Goal: Contribute content

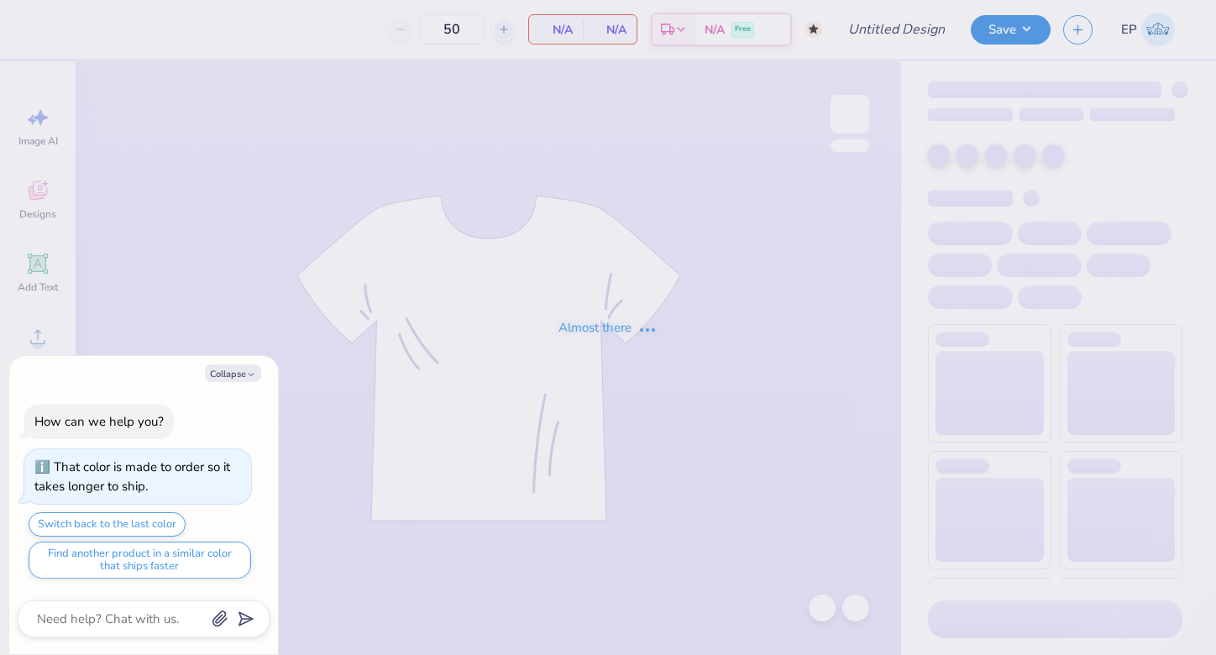
type input "ADPI Fall Merch Mockneck"
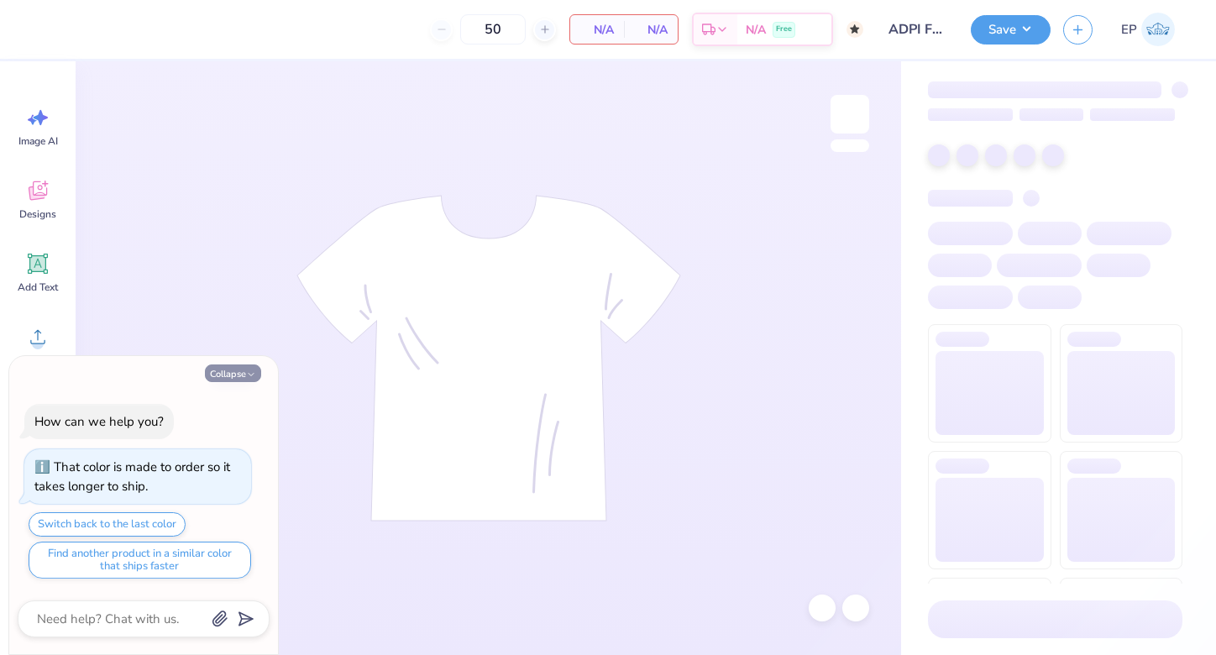
click at [249, 375] on icon "button" at bounding box center [251, 375] width 10 height 10
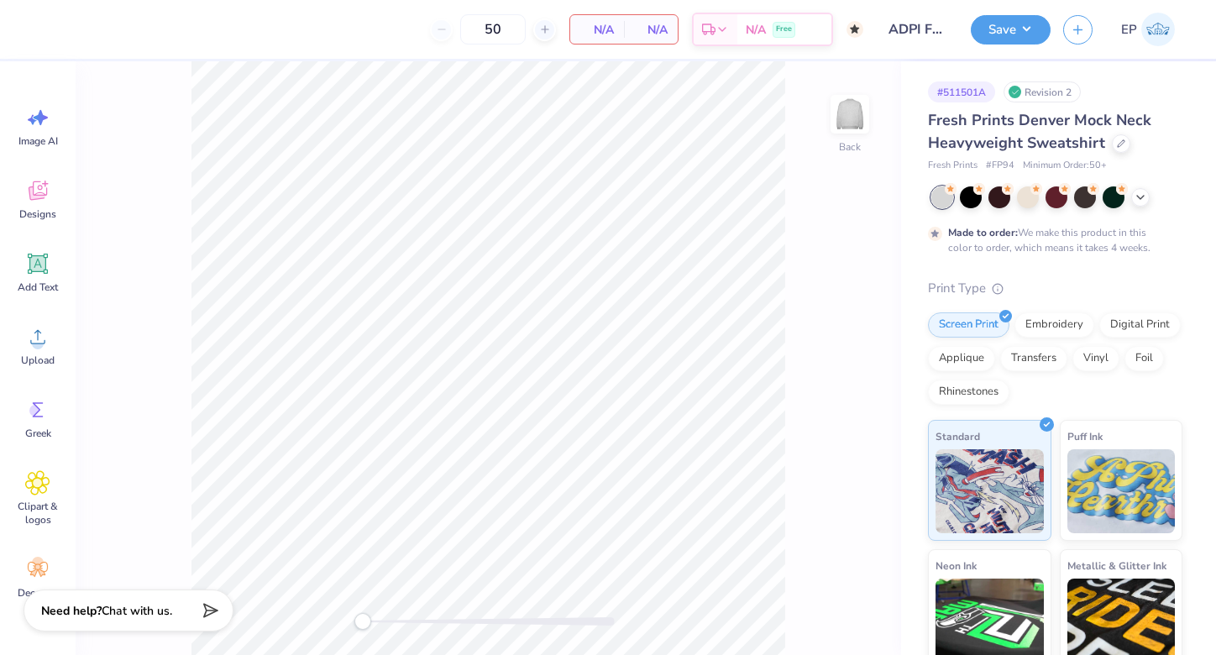
type textarea "x"
click at [1067, 322] on div "Embroidery" at bounding box center [1055, 322] width 80 height 25
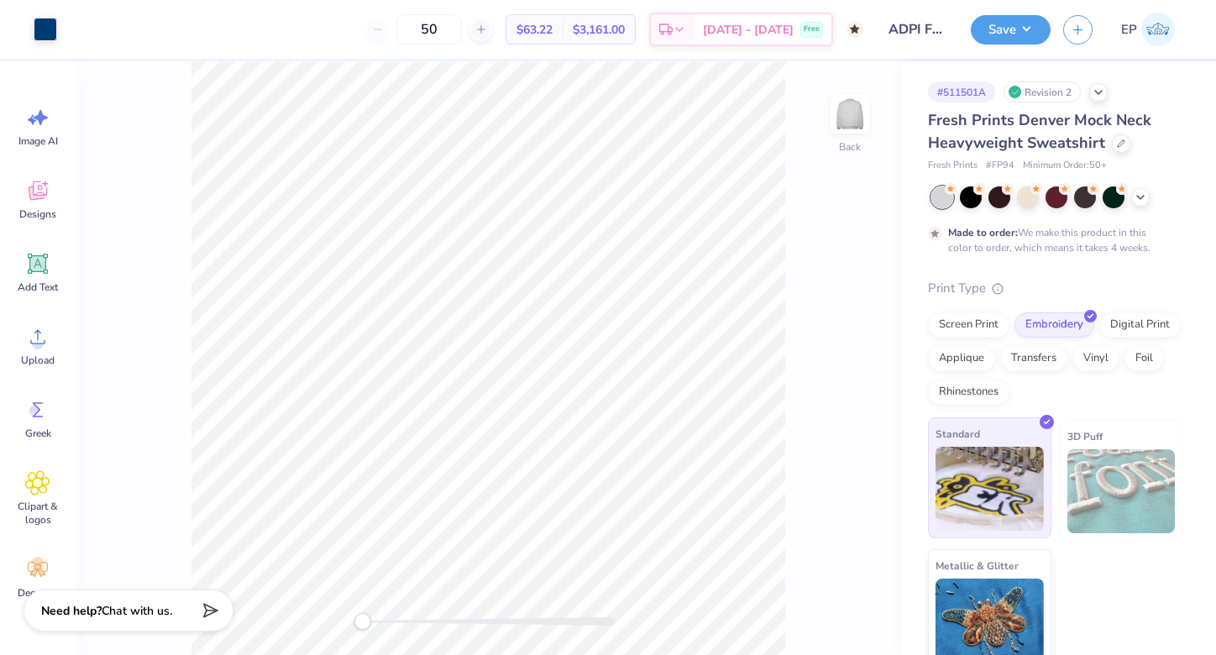
click at [1007, 480] on img at bounding box center [990, 489] width 108 height 84
click at [980, 472] on img at bounding box center [990, 489] width 108 height 84
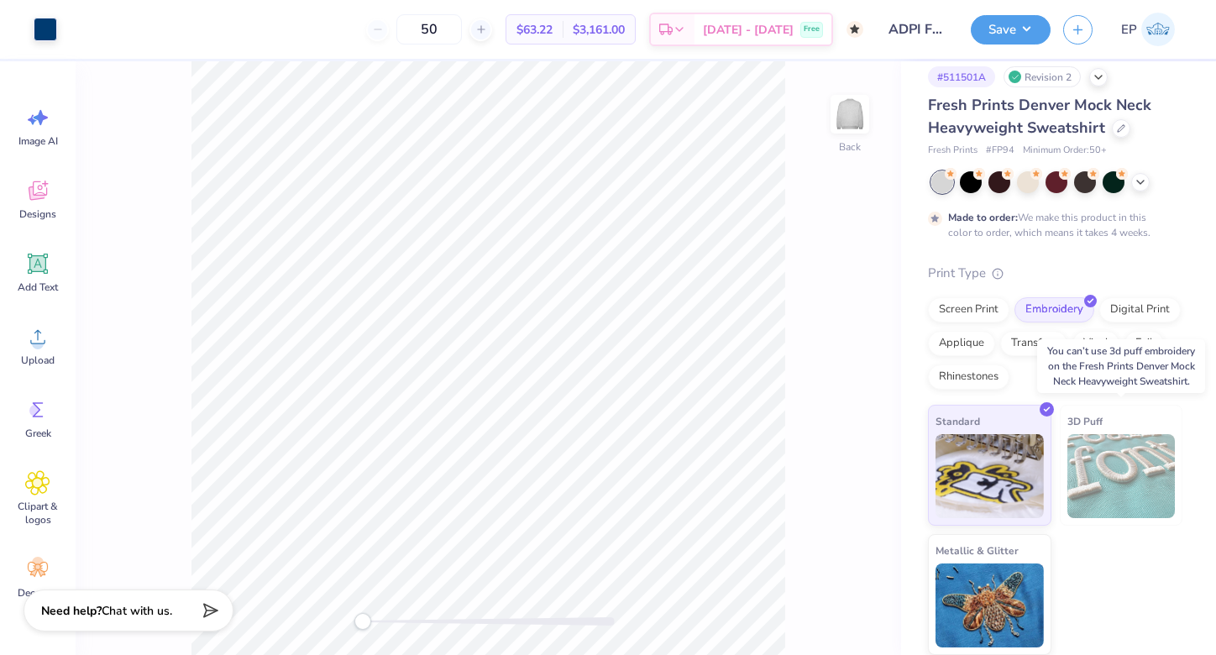
scroll to position [14, 0]
click at [996, 271] on icon at bounding box center [998, 272] width 12 height 12
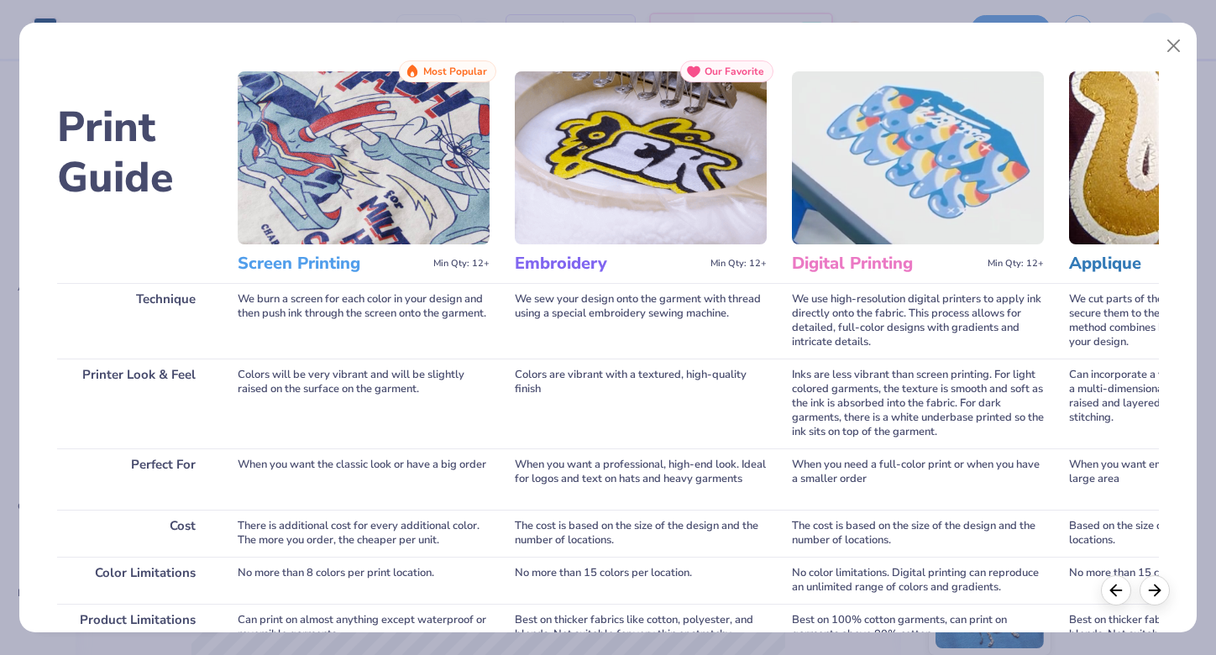
click at [762, 213] on img at bounding box center [641, 157] width 252 height 173
click at [646, 248] on div "Embroidery Min Qty: 12+" at bounding box center [641, 263] width 252 height 39
click at [1180, 38] on button "Close" at bounding box center [1174, 46] width 32 height 32
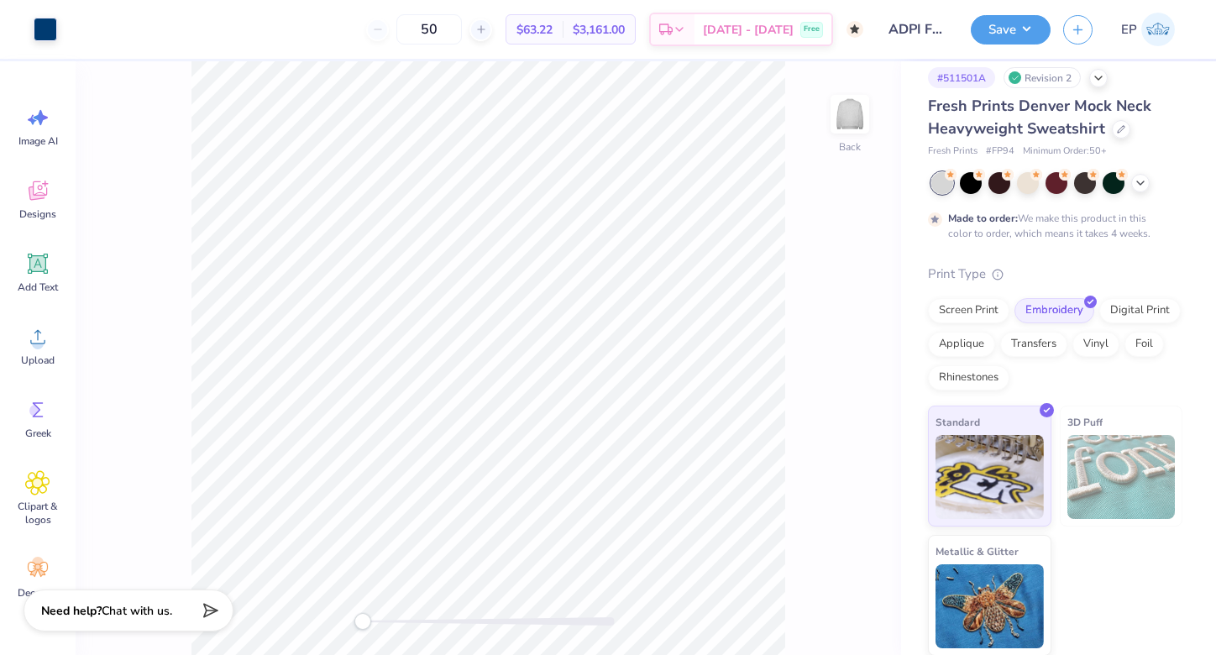
scroll to position [0, 0]
click at [1022, 34] on button "Save" at bounding box center [1011, 27] width 80 height 29
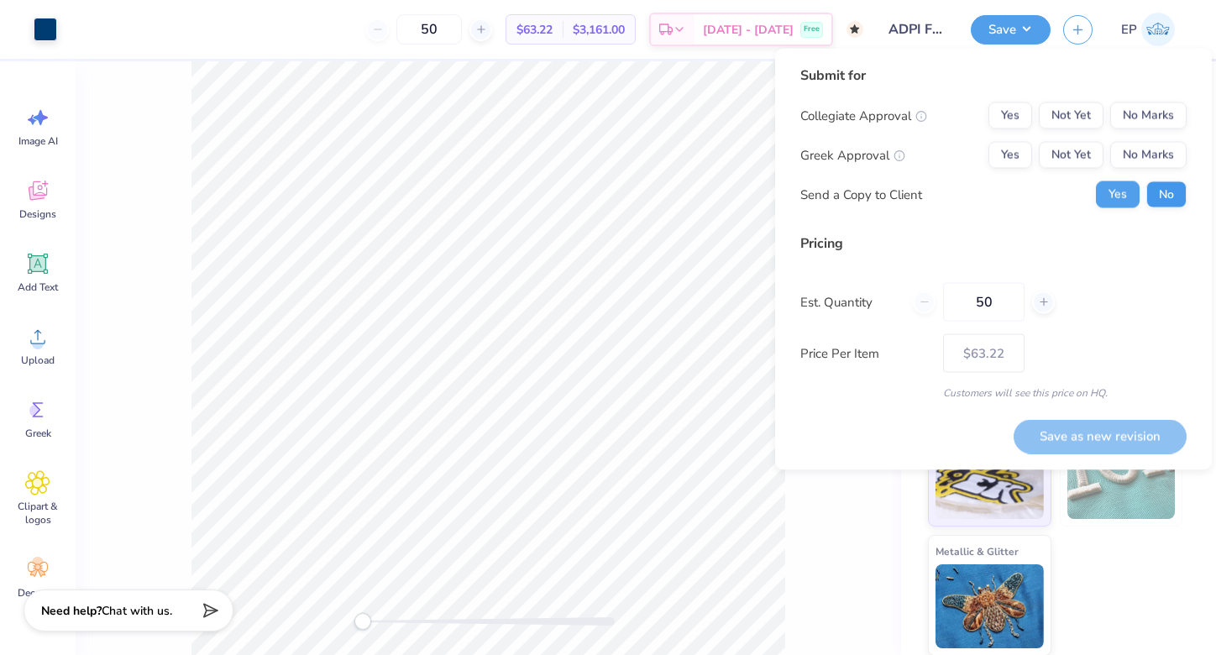
click at [1165, 197] on button "No" at bounding box center [1167, 194] width 40 height 27
click at [1010, 148] on button "Yes" at bounding box center [1011, 155] width 44 height 27
click at [1147, 118] on button "No Marks" at bounding box center [1149, 115] width 76 height 27
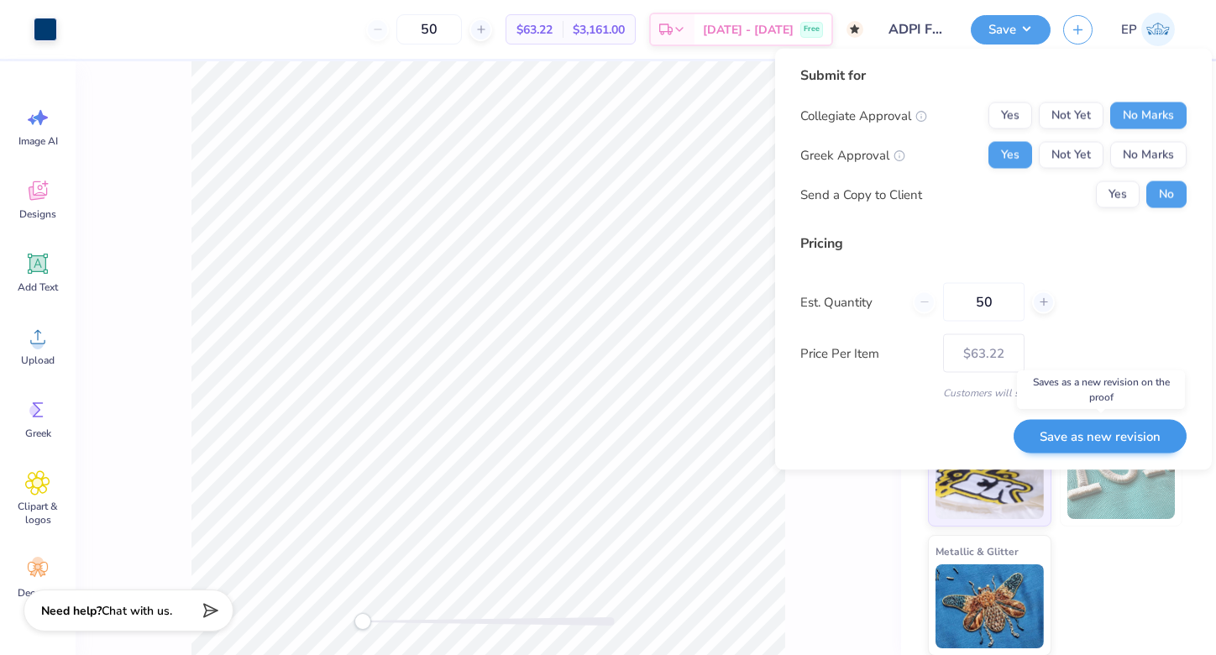
click at [1100, 430] on button "Save as new revision" at bounding box center [1100, 436] width 173 height 34
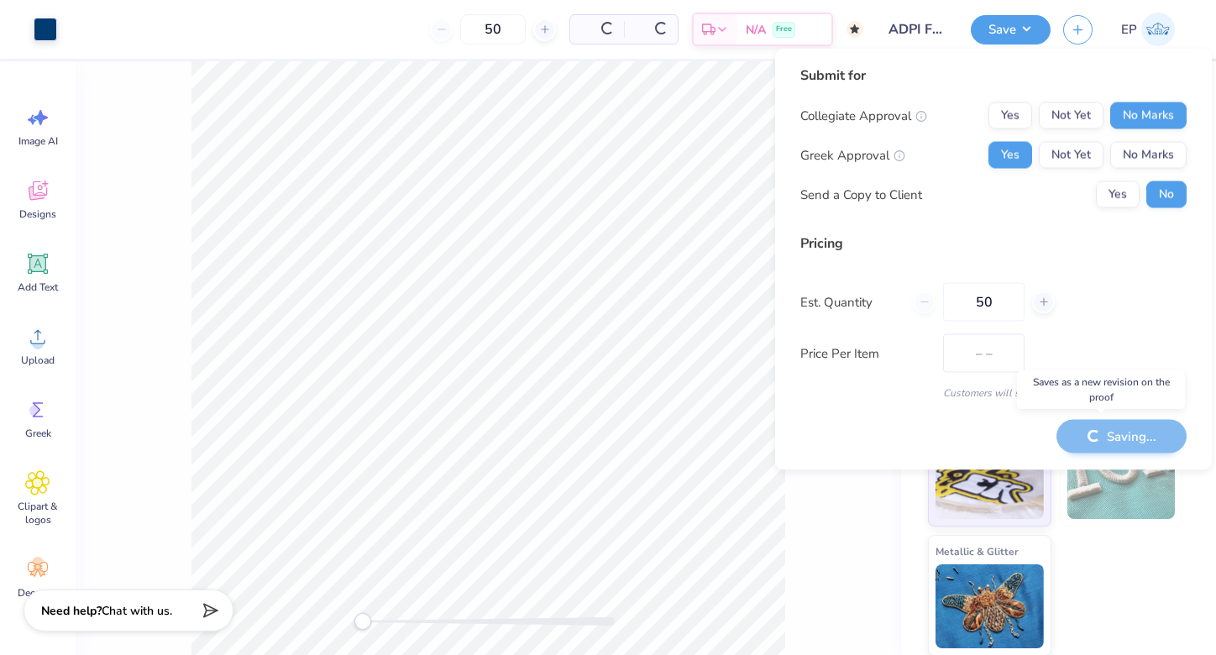
type input "$63.22"
